Goal: Information Seeking & Learning: Learn about a topic

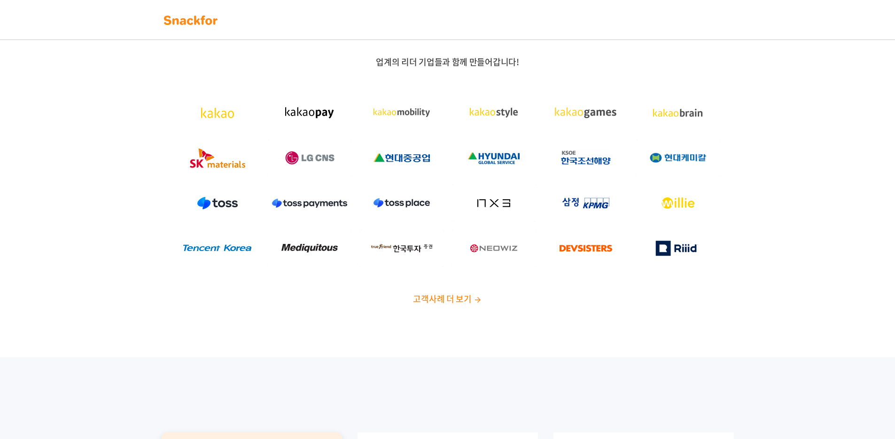
click at [443, 296] on span "고객사례 더 보기" at bounding box center [442, 298] width 58 height 13
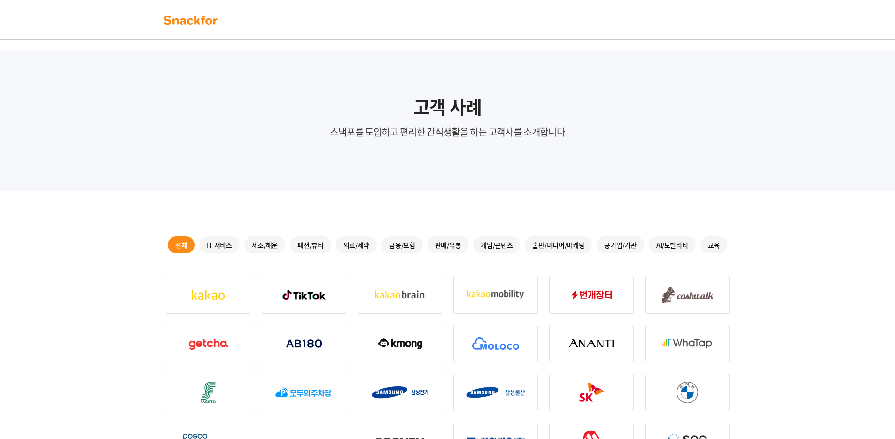
click at [193, 16] on img at bounding box center [190, 20] width 59 height 15
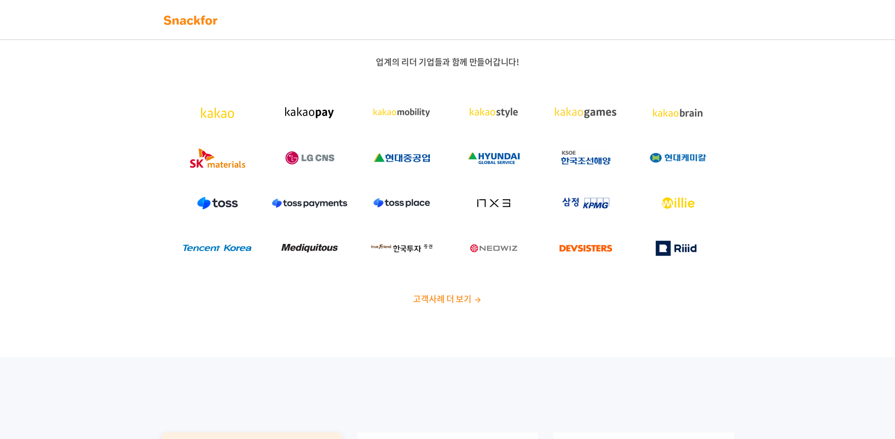
click at [445, 302] on span "고객사례 더 보기" at bounding box center [442, 298] width 58 height 13
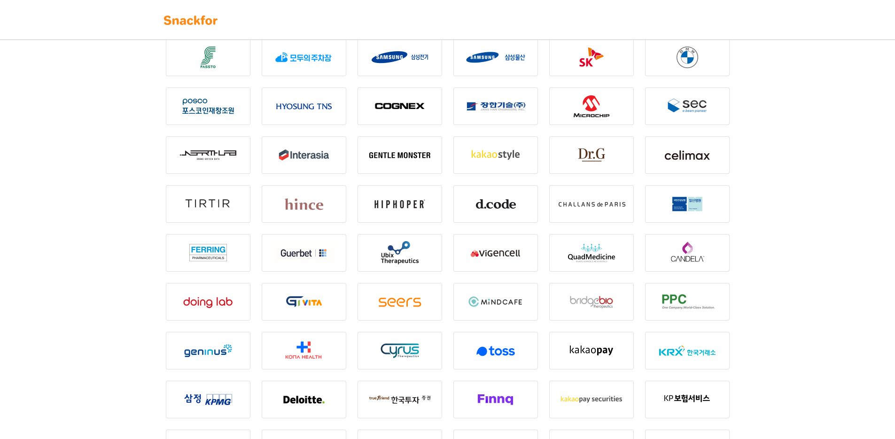
scroll to position [343, 0]
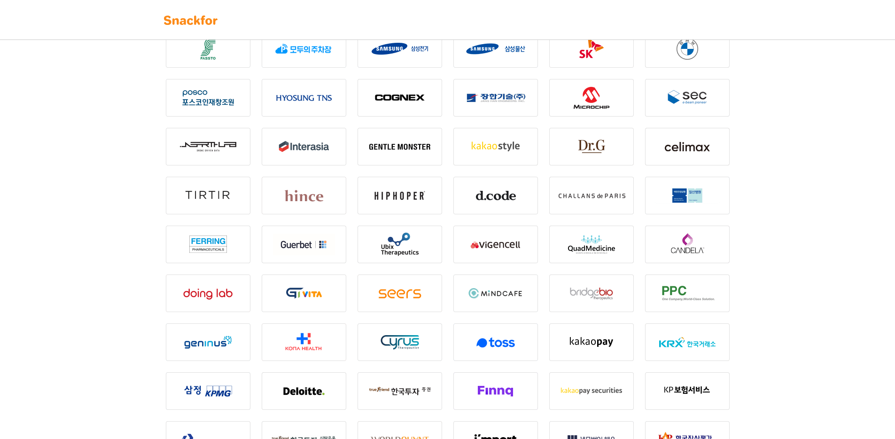
click at [494, 245] on img at bounding box center [495, 244] width 85 height 38
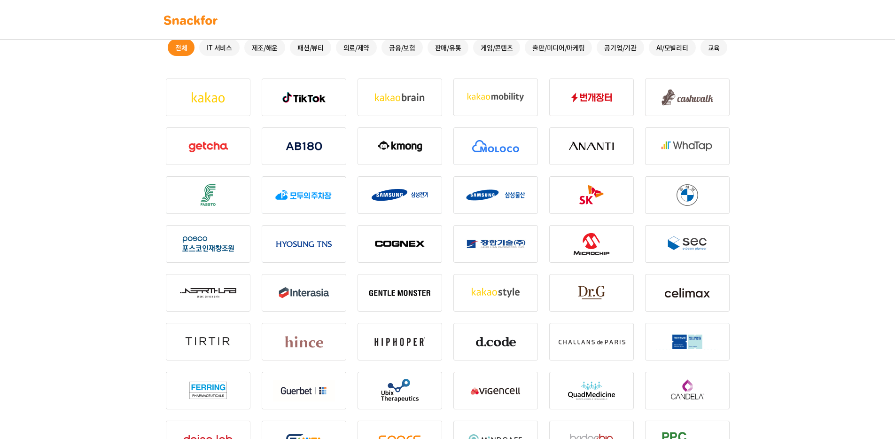
scroll to position [0, 0]
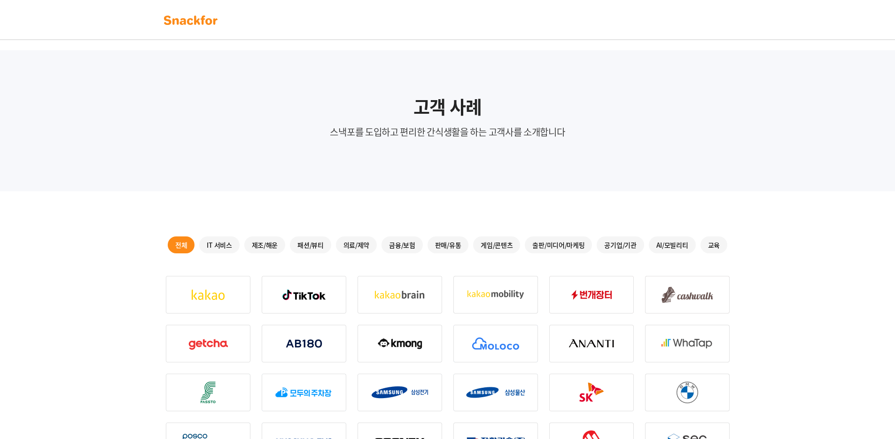
click at [443, 246] on div "판매/유통" at bounding box center [447, 244] width 41 height 17
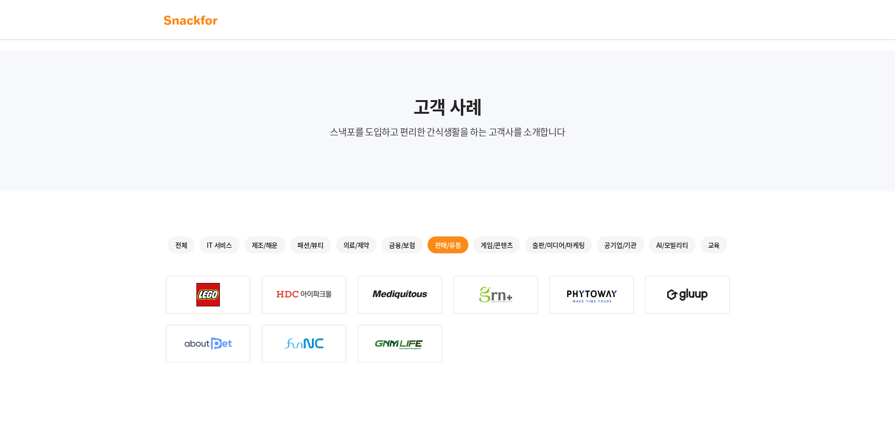
click at [482, 299] on img at bounding box center [495, 295] width 85 height 38
click at [388, 299] on img at bounding box center [399, 295] width 85 height 38
click at [391, 356] on img at bounding box center [399, 343] width 85 height 38
click at [194, 30] on nav at bounding box center [447, 20] width 895 height 40
click at [196, 22] on img at bounding box center [190, 20] width 59 height 15
